Goal: Task Accomplishment & Management: Manage account settings

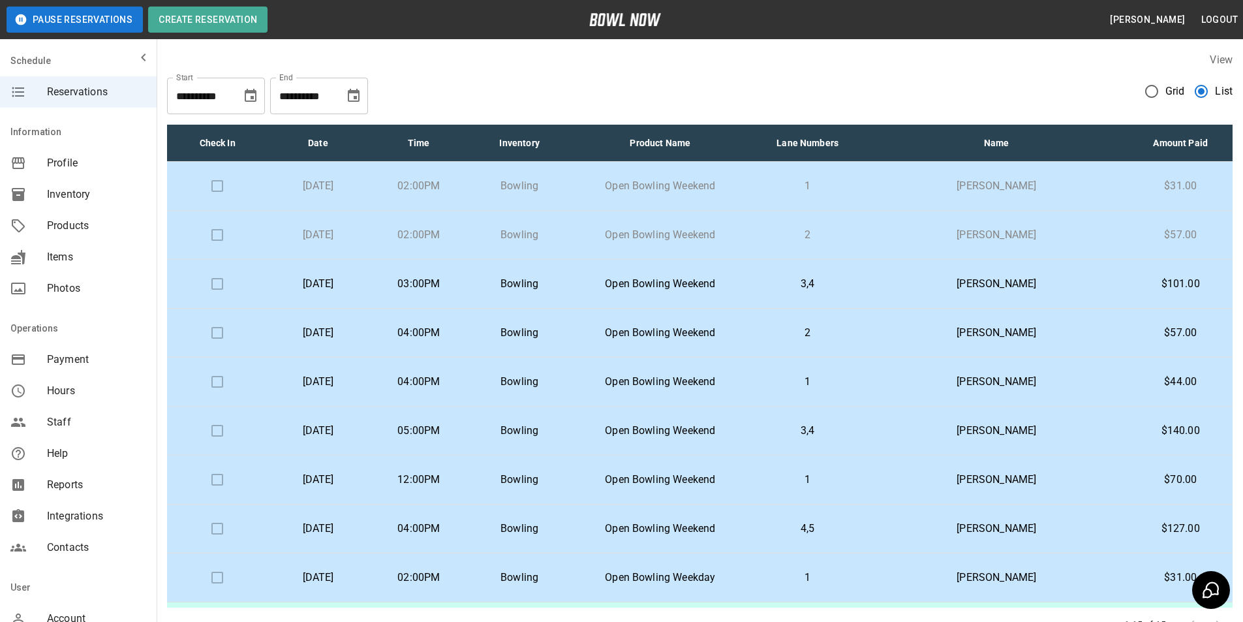
click at [1015, 283] on p "[PERSON_NAME]" at bounding box center [996, 284] width 243 height 16
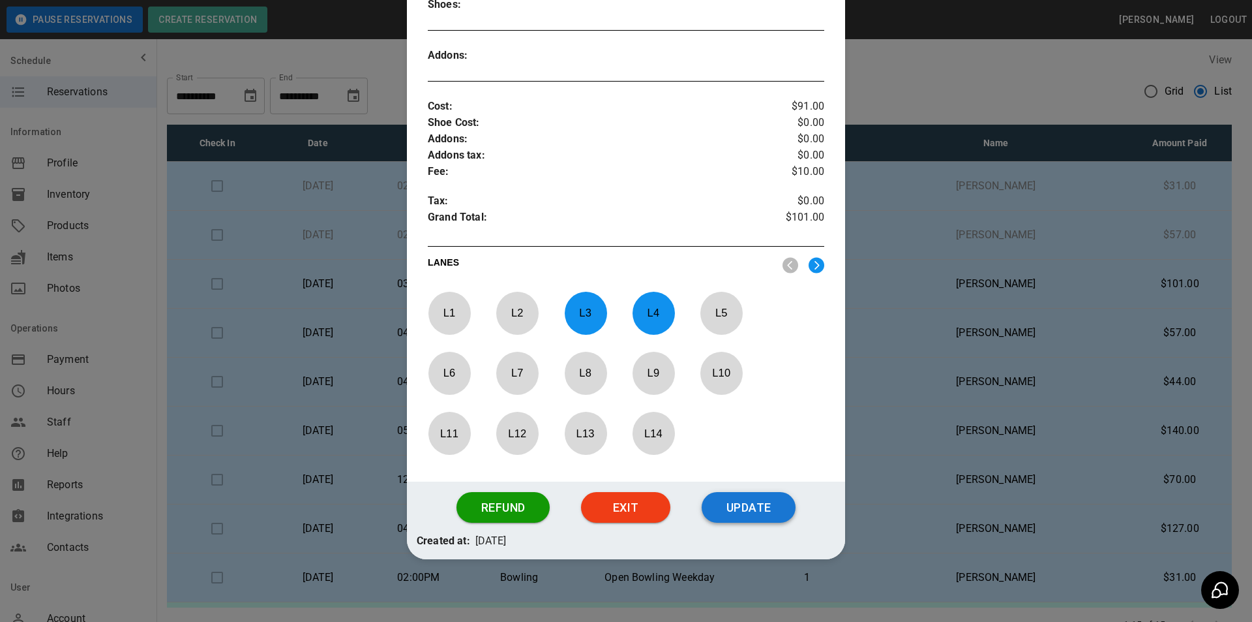
scroll to position [410, 0]
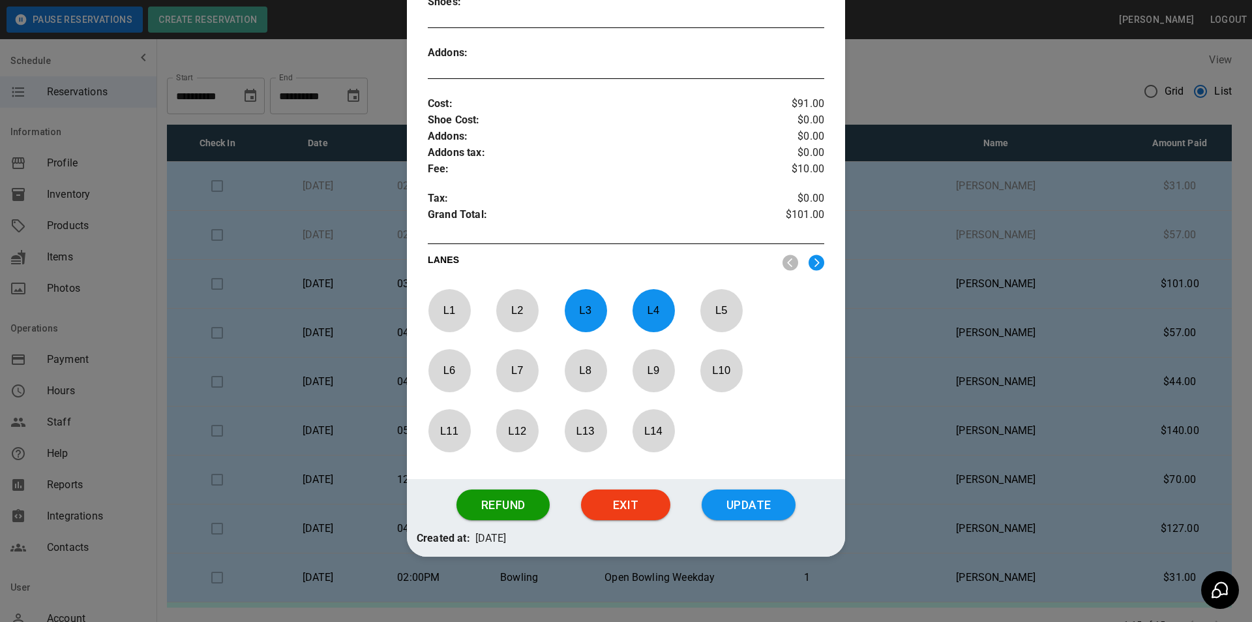
click at [720, 500] on button "Update" at bounding box center [749, 504] width 94 height 31
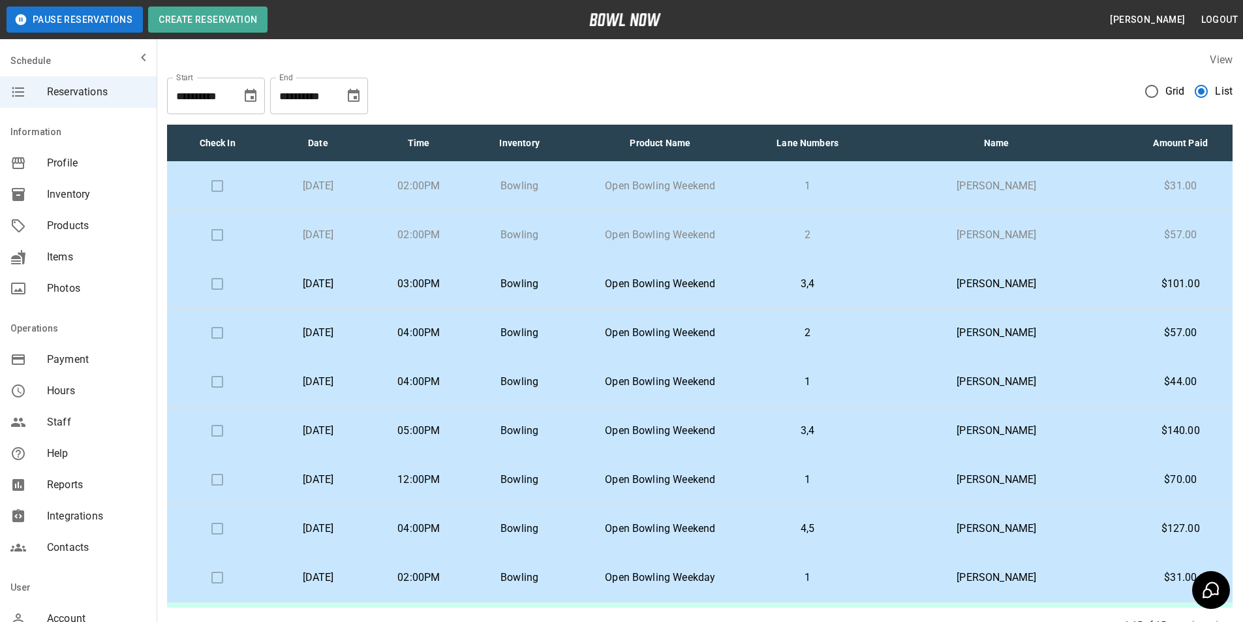
click at [559, 287] on p "Bowling" at bounding box center [519, 284] width 80 height 16
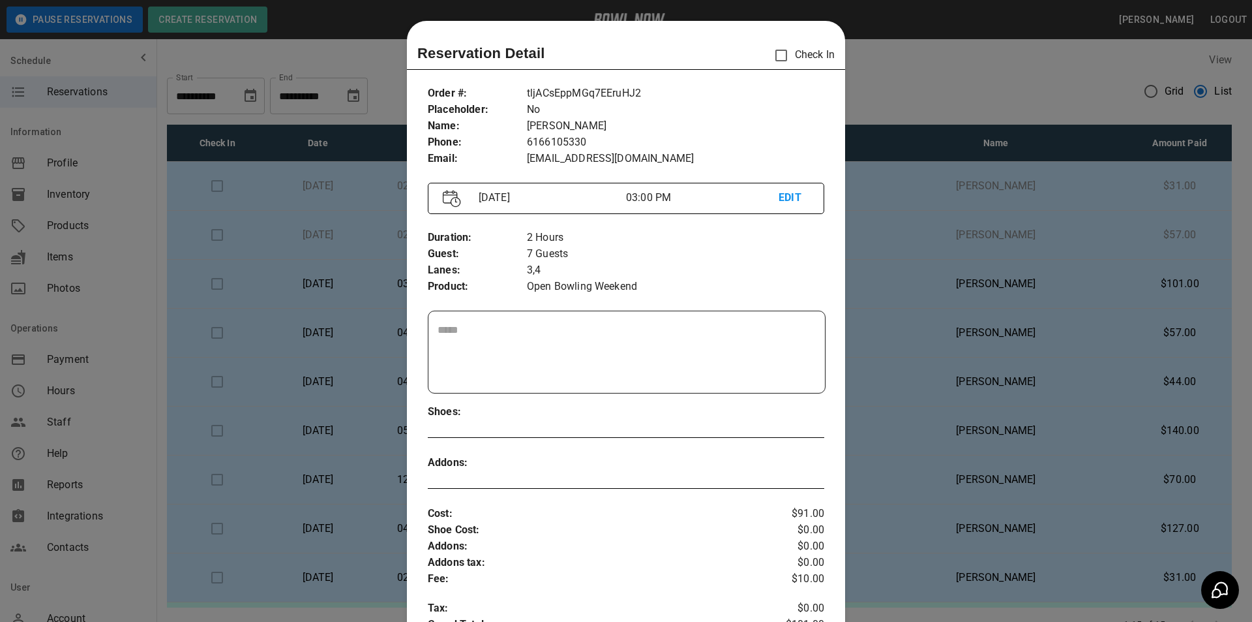
scroll to position [21, 0]
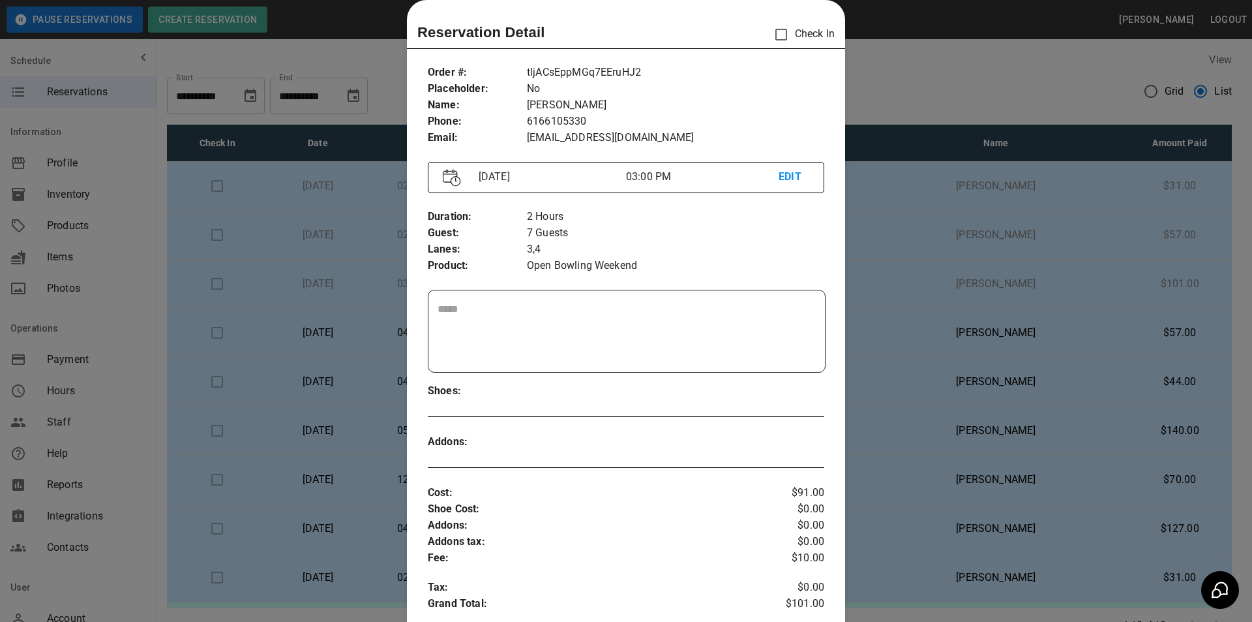
drag, startPoint x: 1040, startPoint y: 157, endPoint x: 1087, endPoint y: 220, distance: 79.7
click at [1065, 174] on div at bounding box center [626, 311] width 1252 height 622
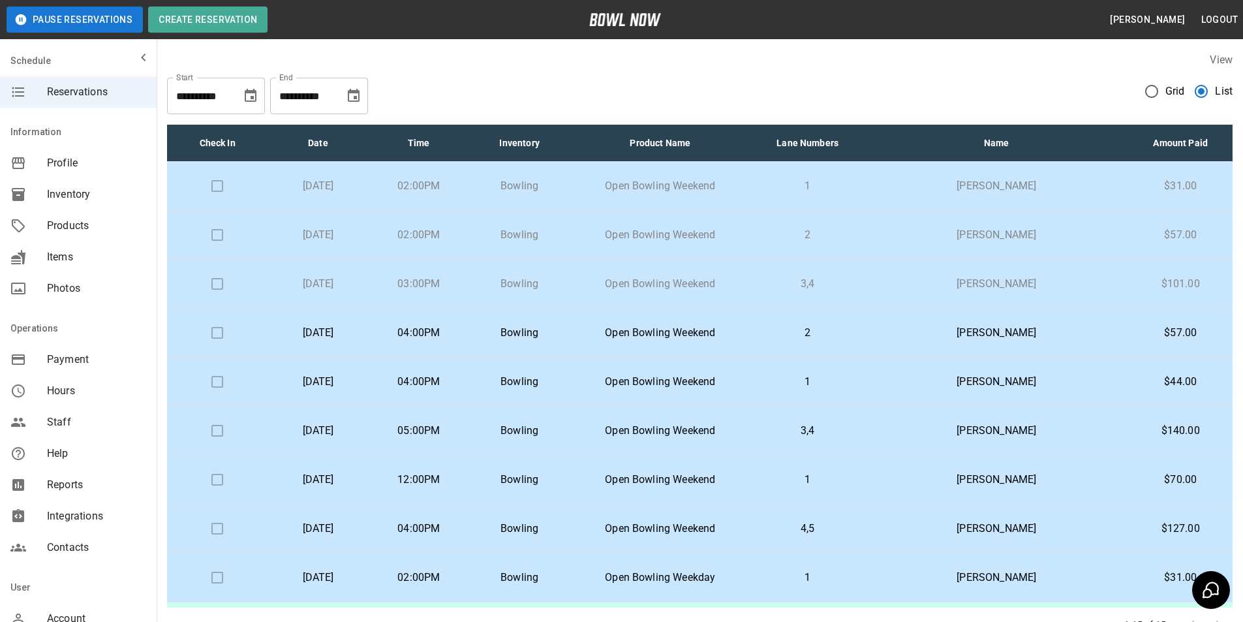
click at [1009, 337] on p "[PERSON_NAME]" at bounding box center [996, 333] width 243 height 16
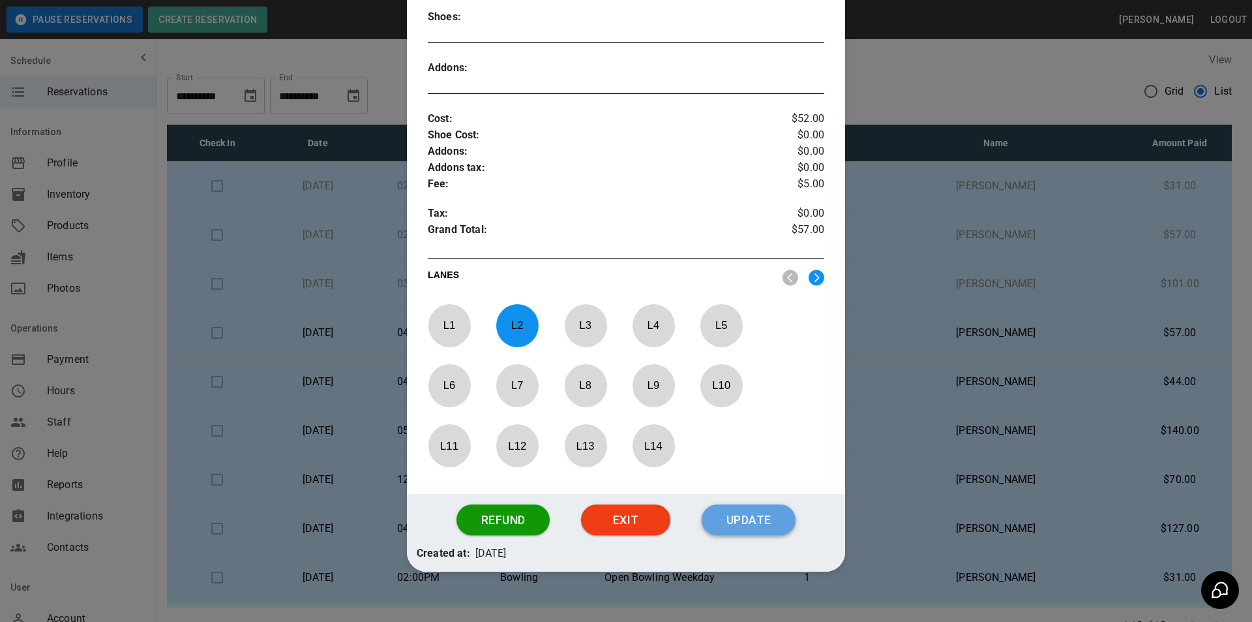
click at [764, 505] on button "Update" at bounding box center [749, 519] width 94 height 31
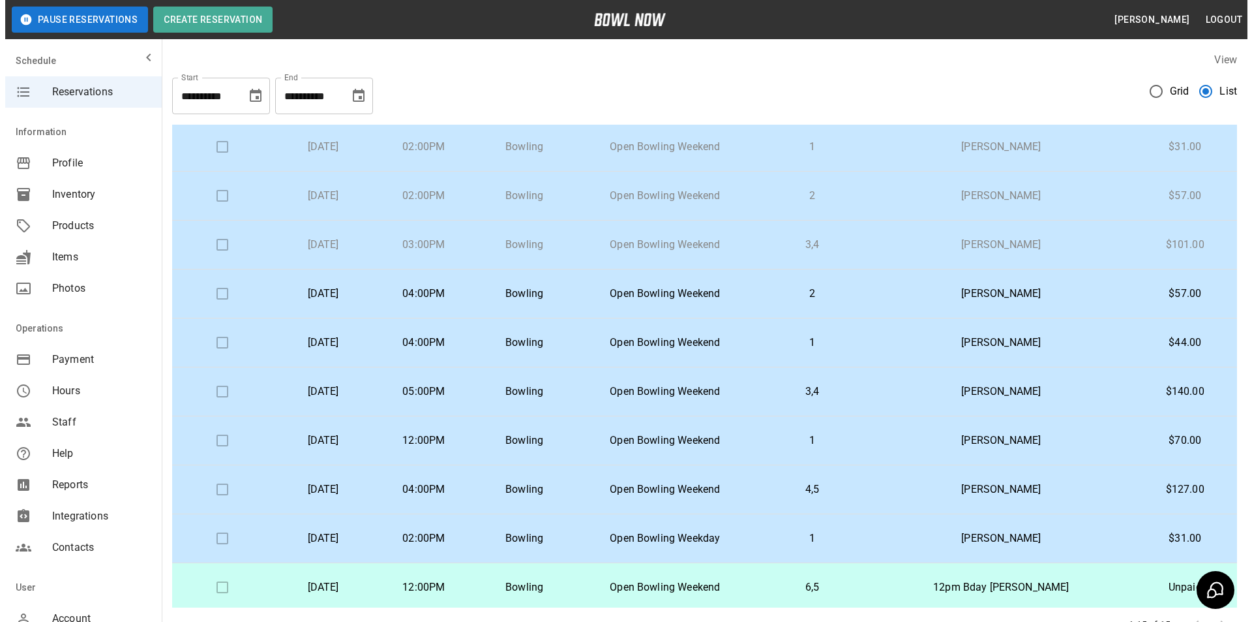
scroll to position [0, 0]
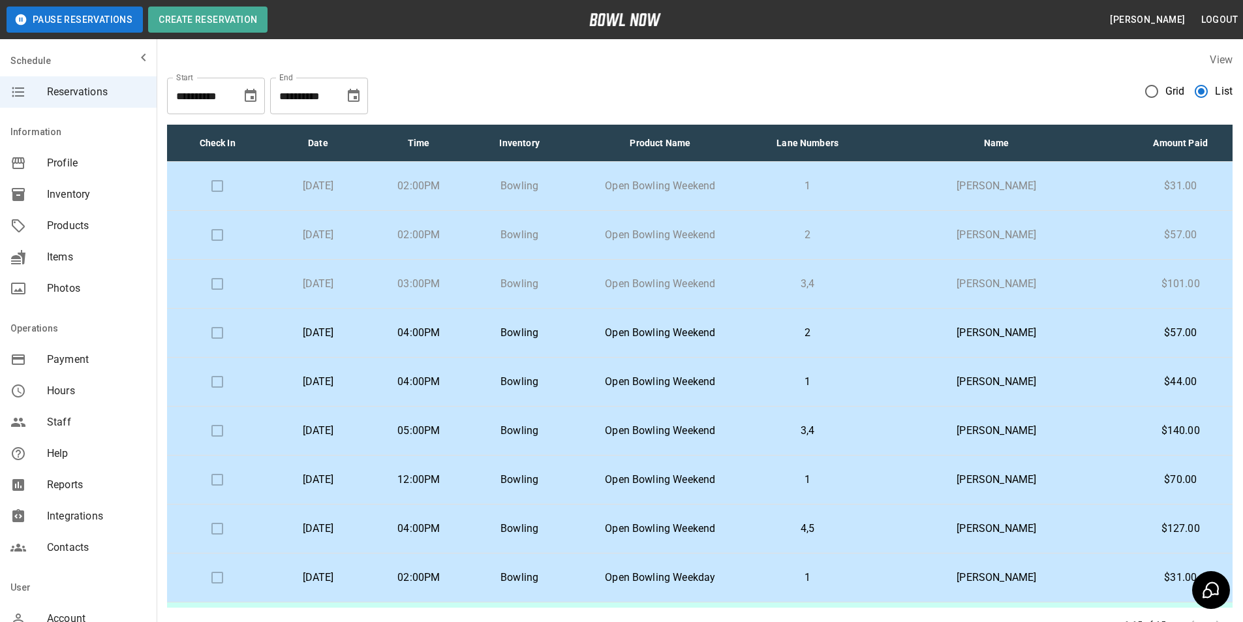
click at [217, 237] on td at bounding box center [217, 235] width 100 height 49
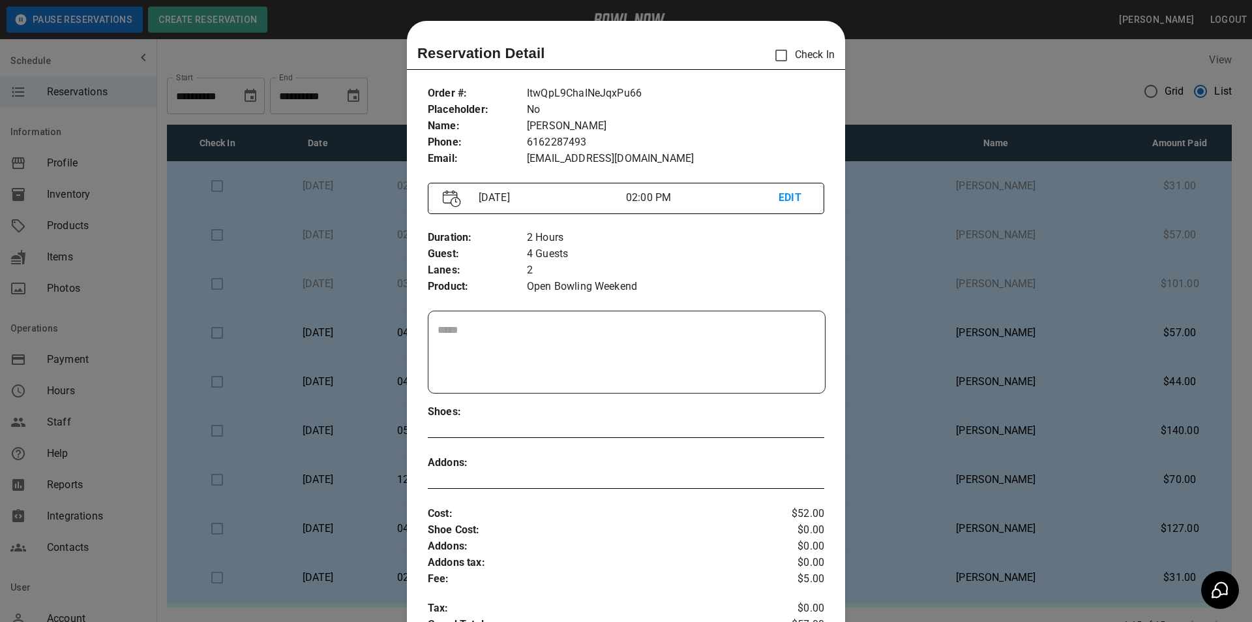
scroll to position [21, 0]
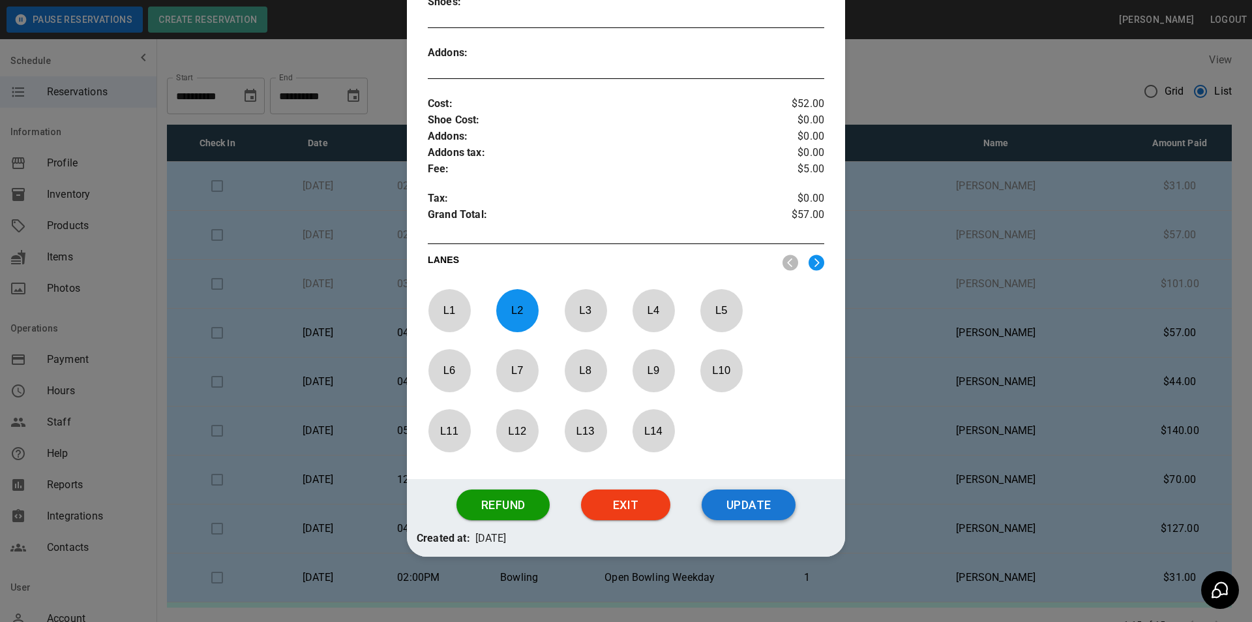
click at [721, 510] on button "Update" at bounding box center [749, 504] width 94 height 31
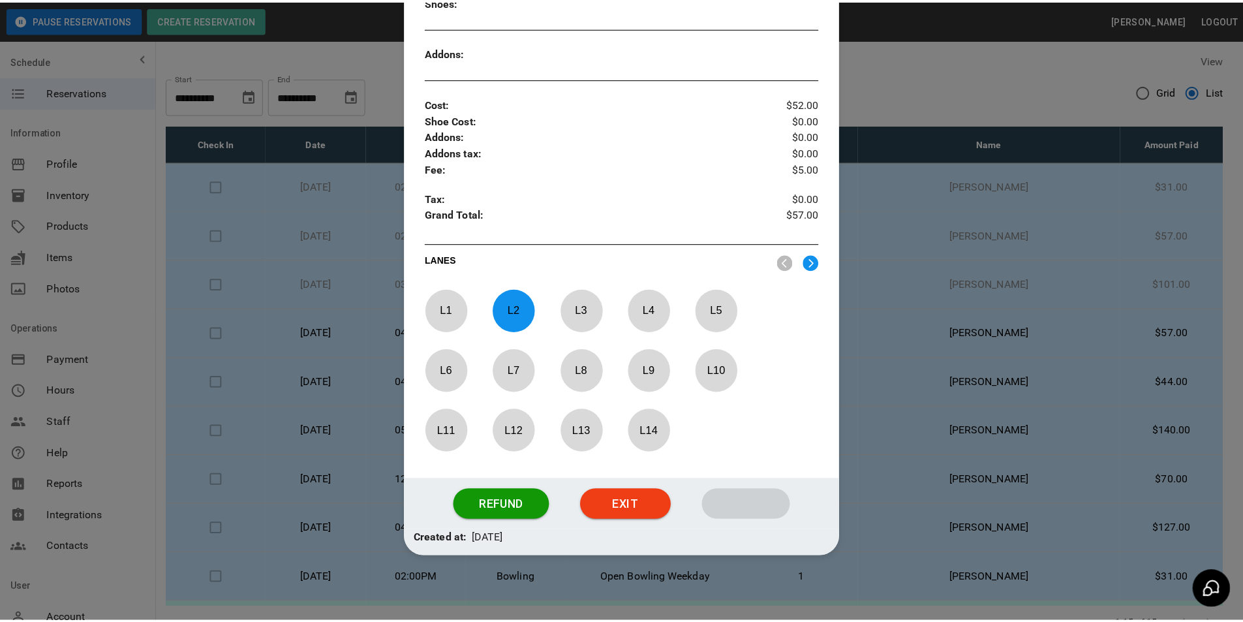
scroll to position [344, 0]
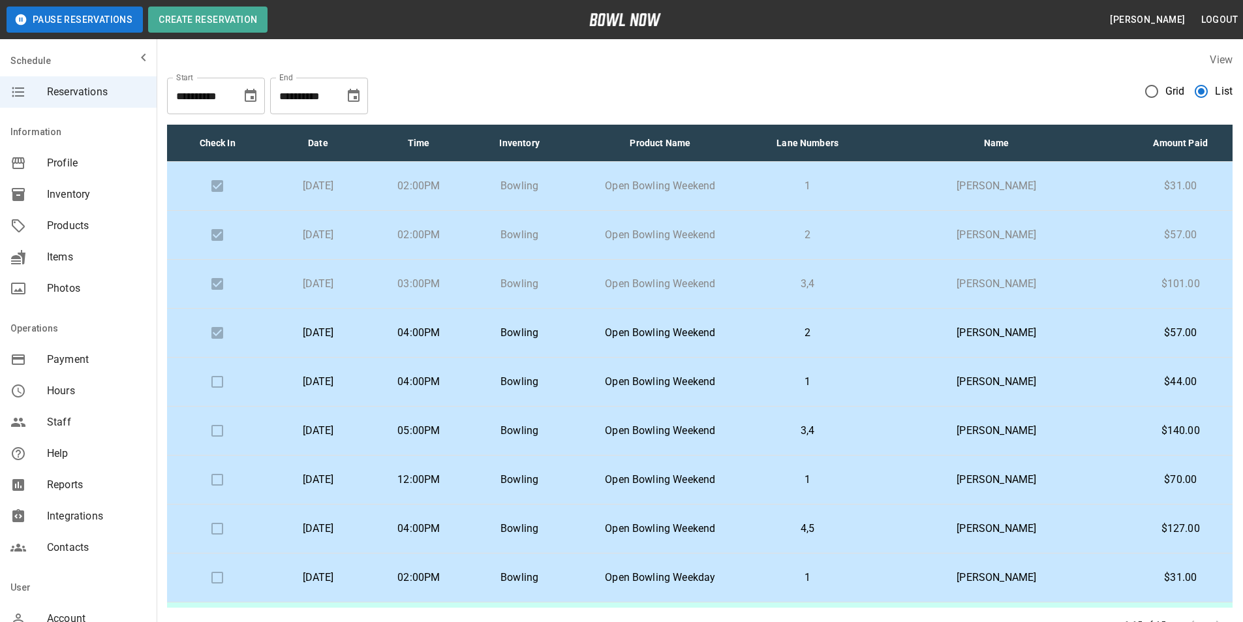
click at [368, 389] on td "[DATE]" at bounding box center [317, 381] width 100 height 49
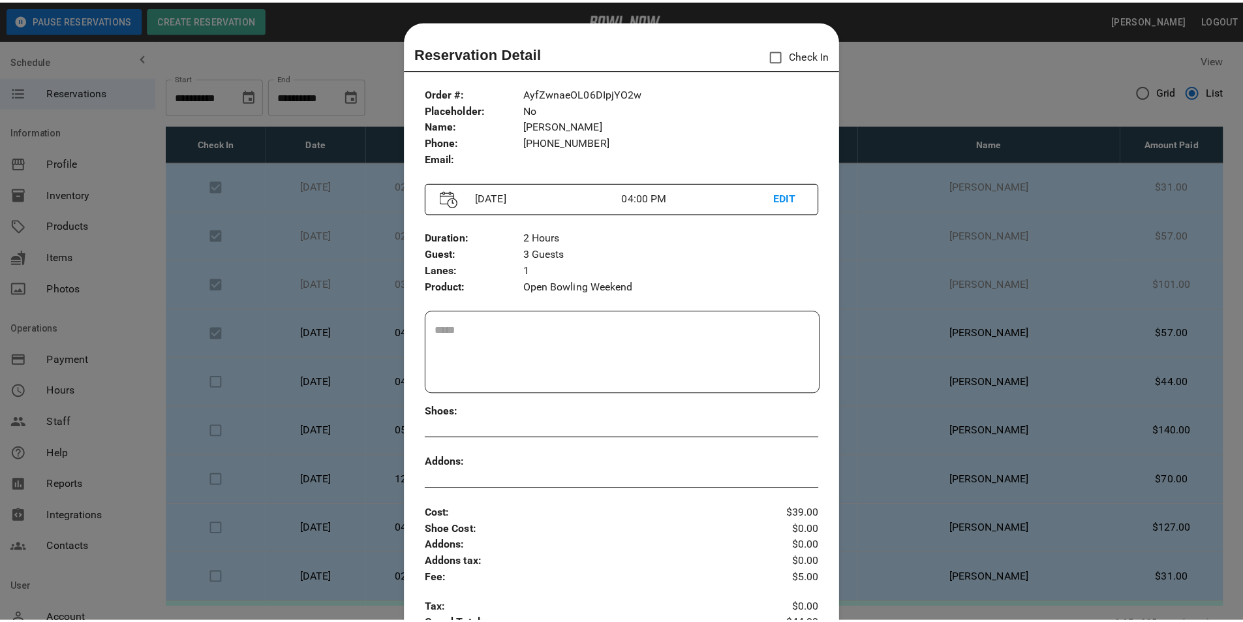
scroll to position [21, 0]
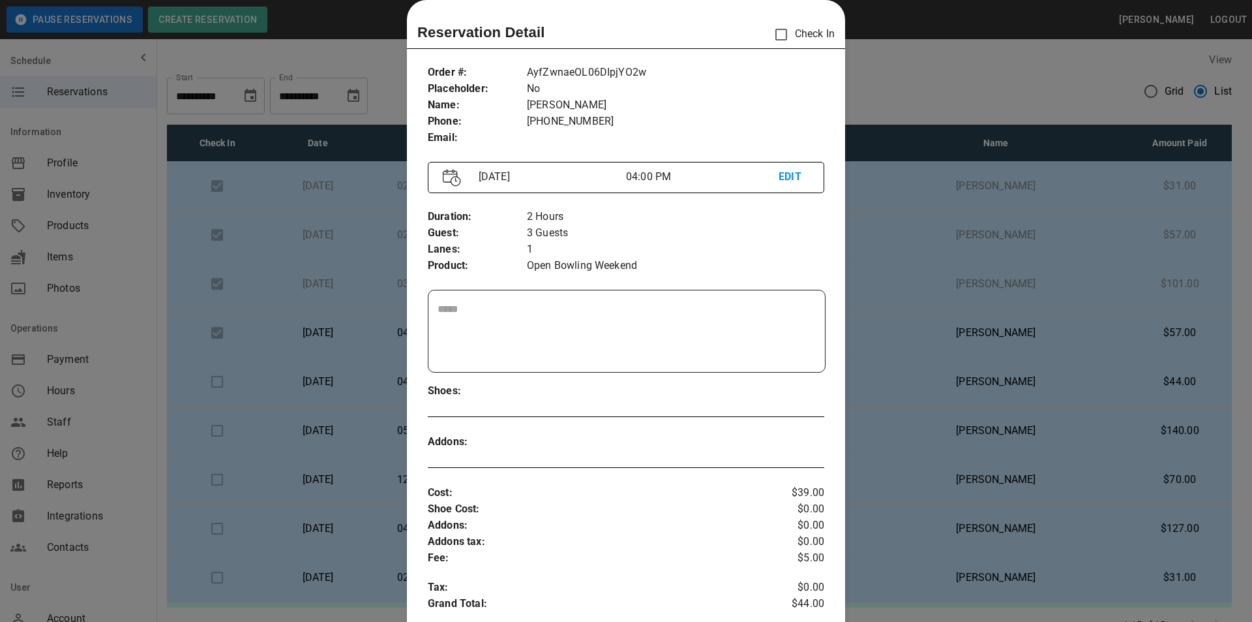
click at [363, 385] on div at bounding box center [626, 311] width 1252 height 622
